Goal: Transaction & Acquisition: Purchase product/service

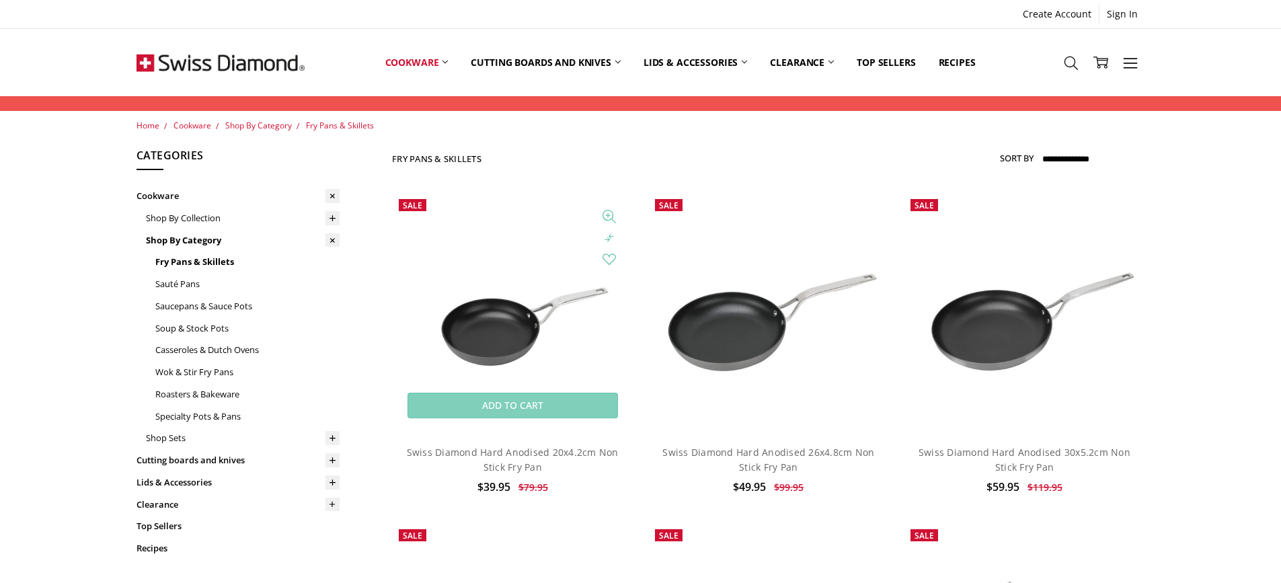
click at [502, 341] on img at bounding box center [512, 313] width 241 height 161
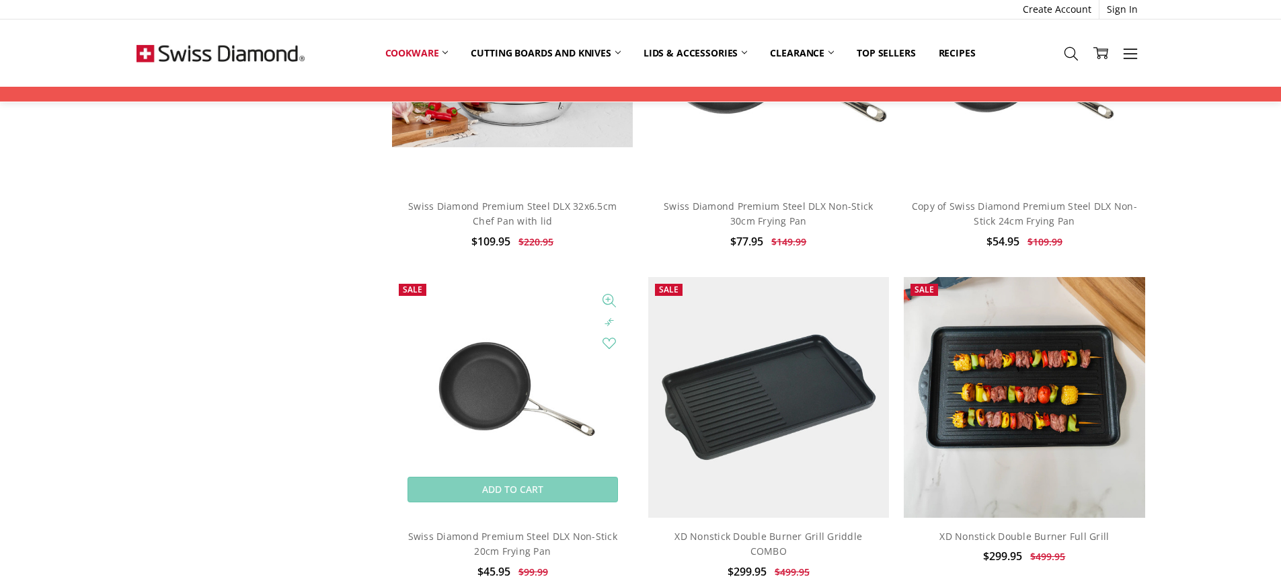
scroll to position [1277, 0]
